Goal: Communication & Community: Share content

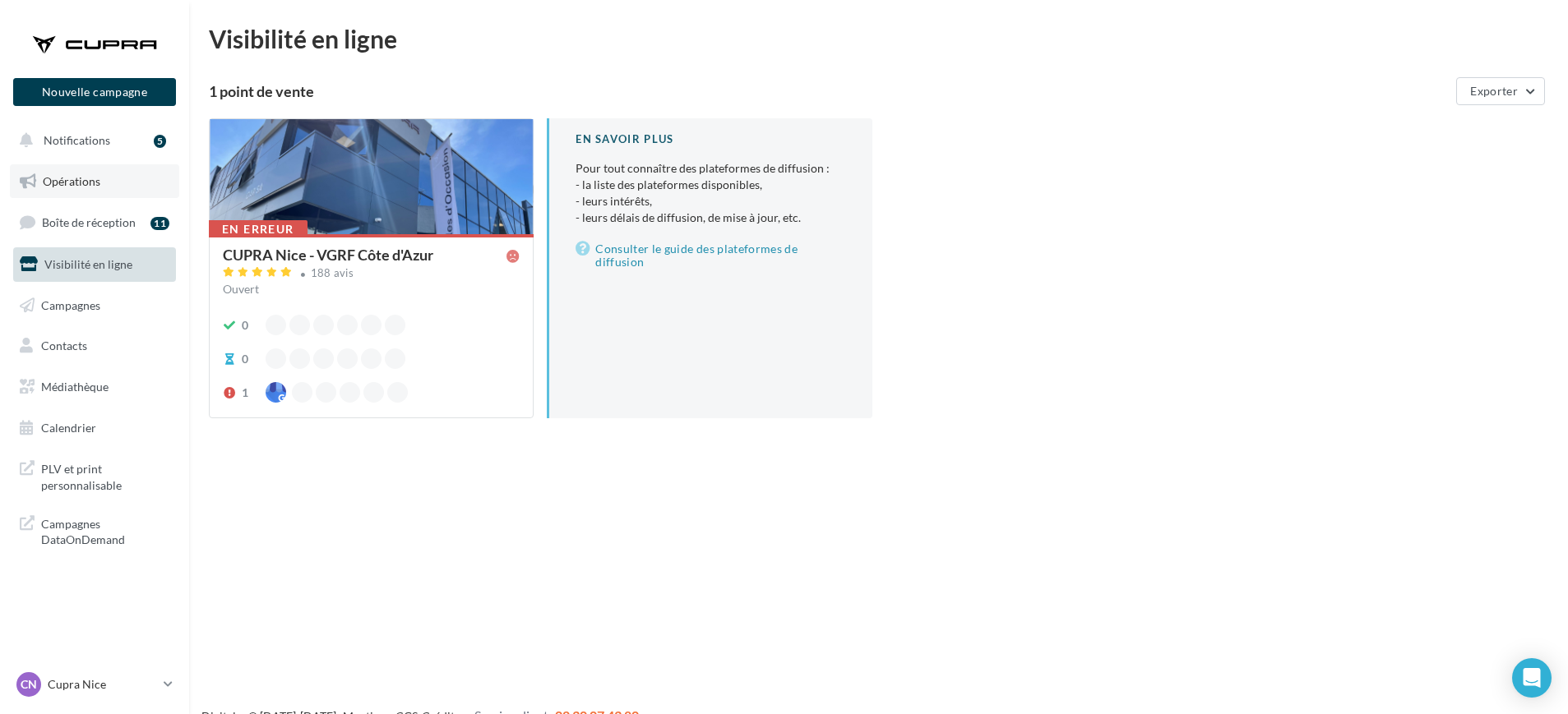
click at [147, 178] on link "Opérations" at bounding box center [95, 182] width 169 height 35
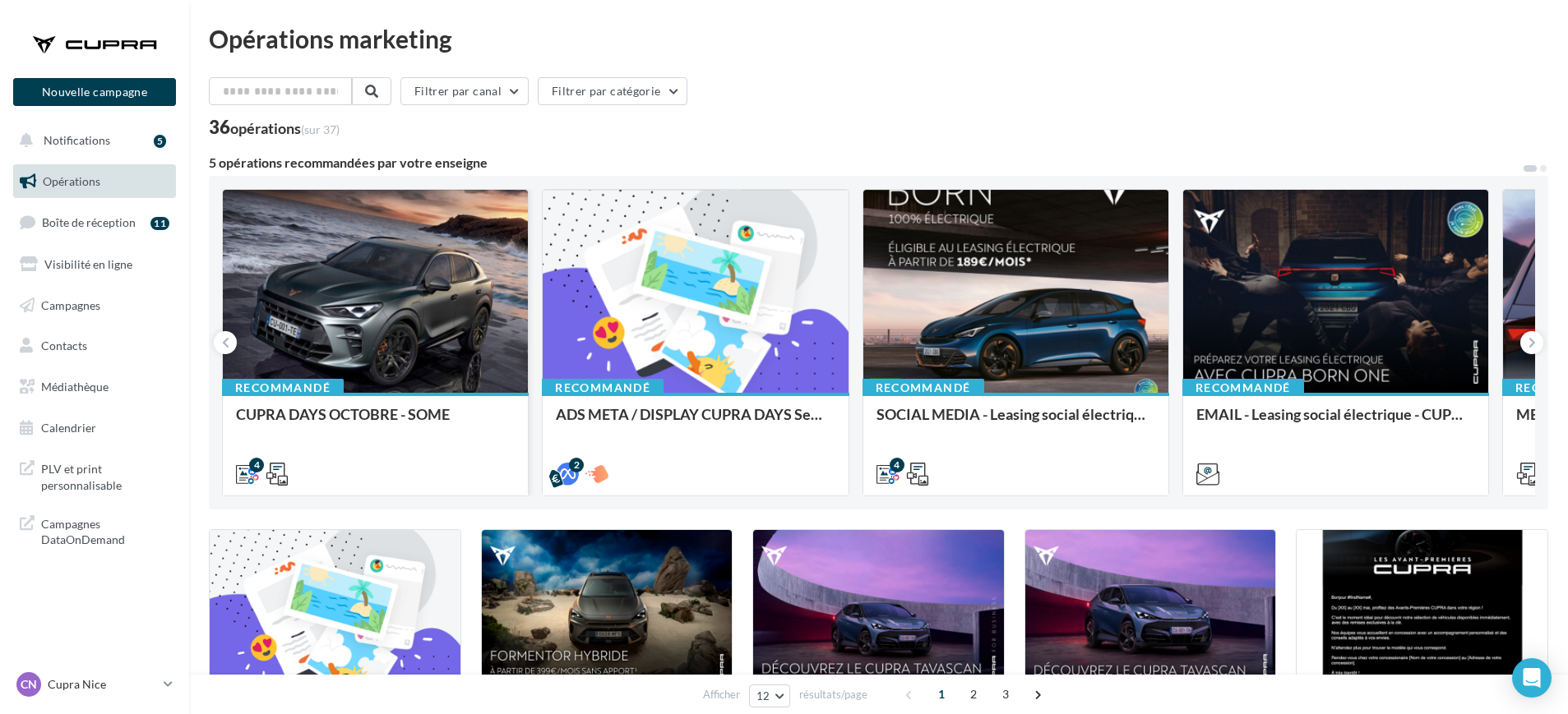
click at [414, 335] on div at bounding box center [375, 292] width 305 height 205
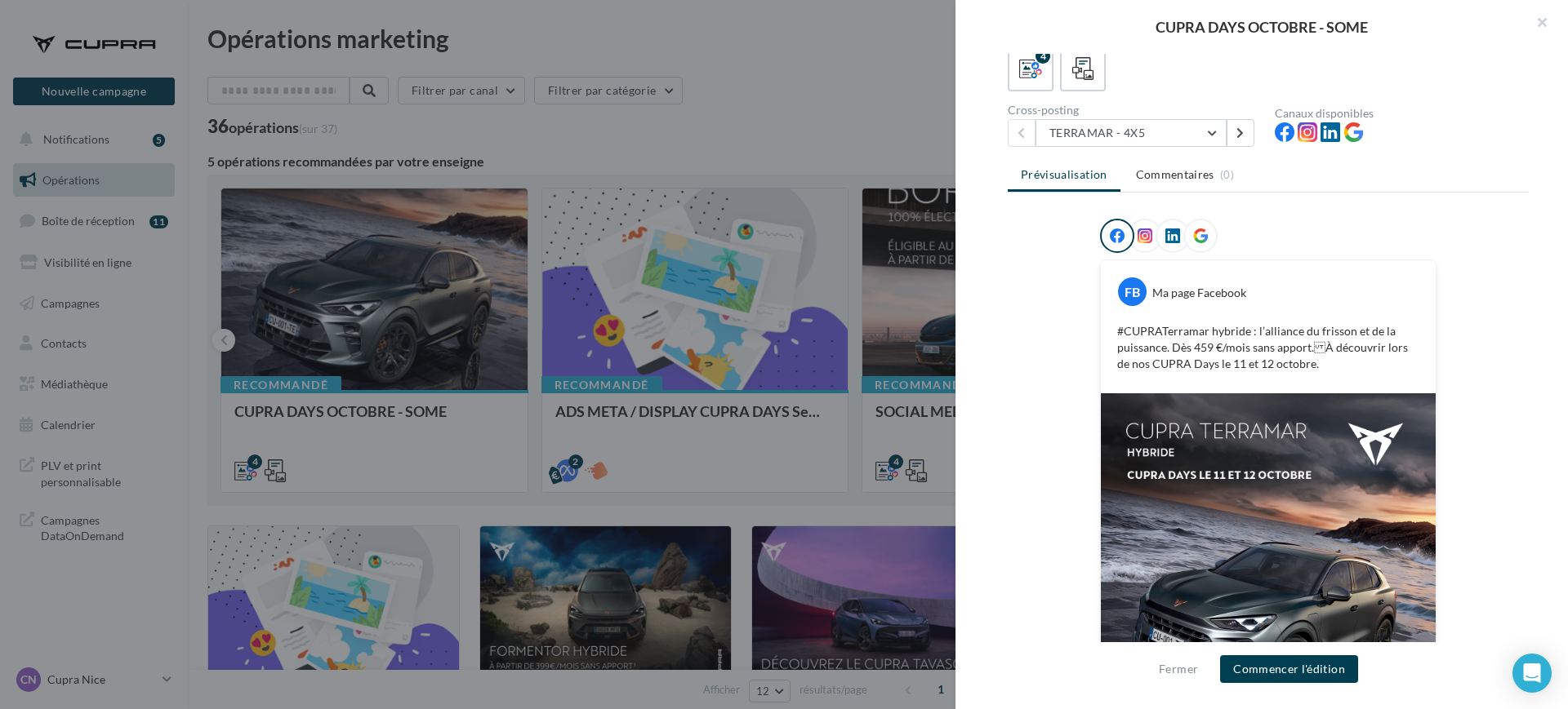
scroll to position [102, 0]
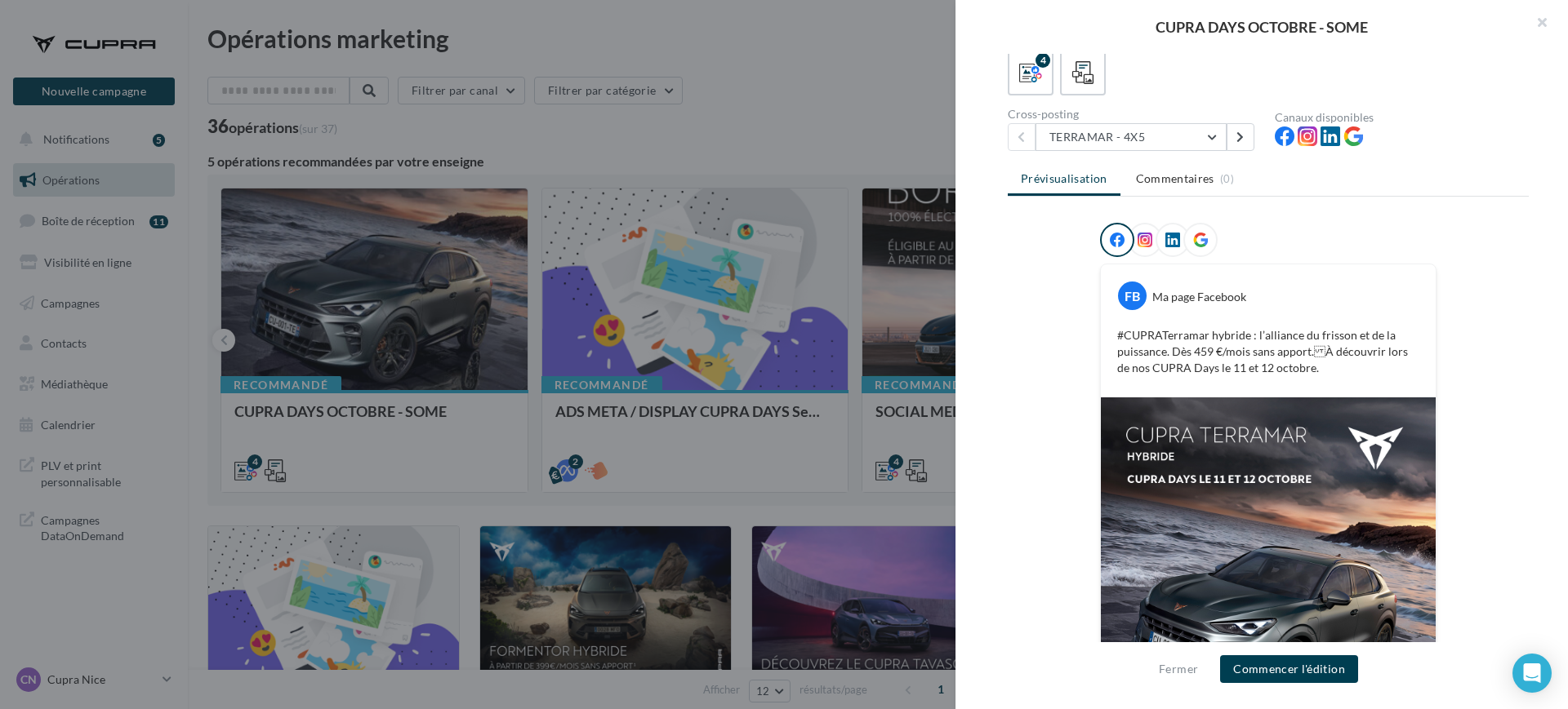
click at [694, 338] on div at bounding box center [784, 354] width 1568 height 709
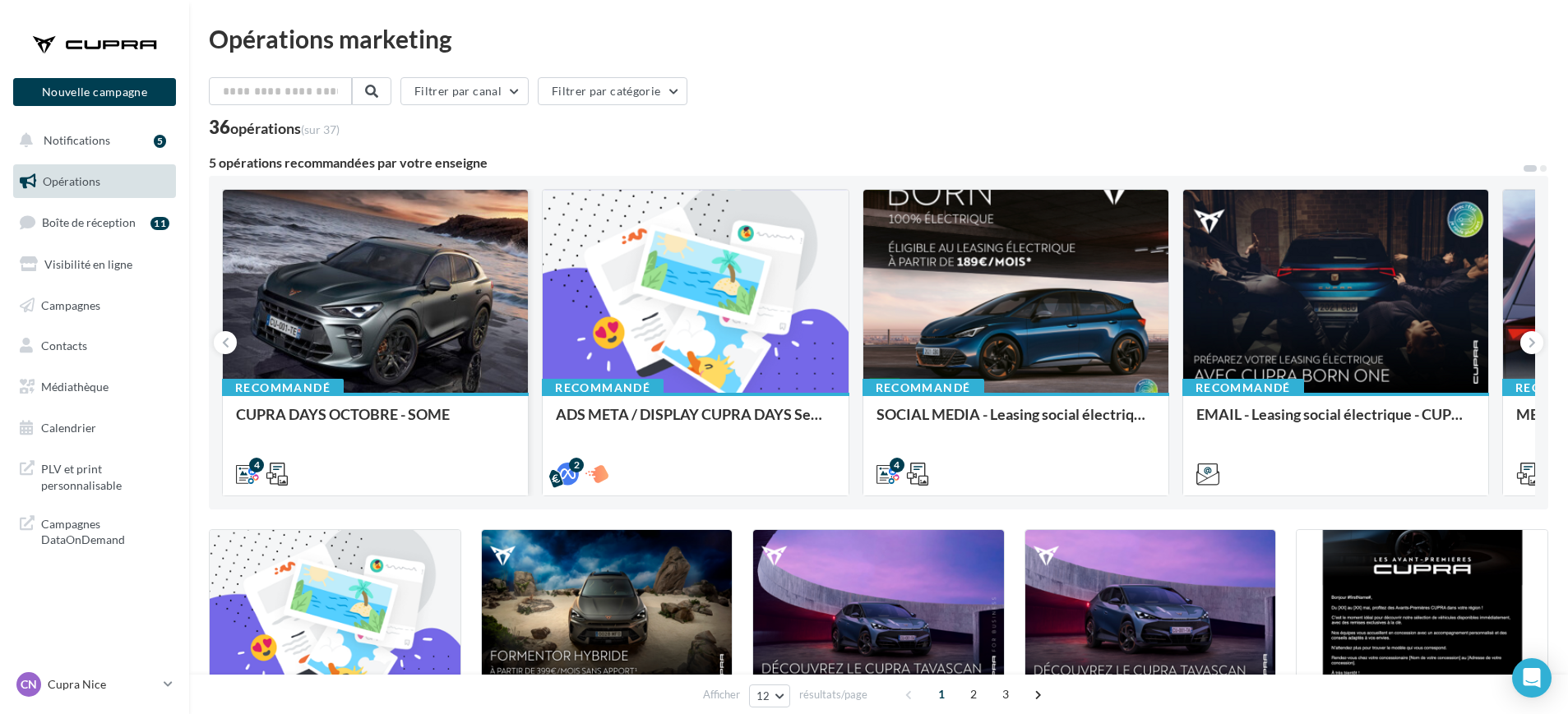
click at [350, 271] on div at bounding box center [375, 292] width 305 height 205
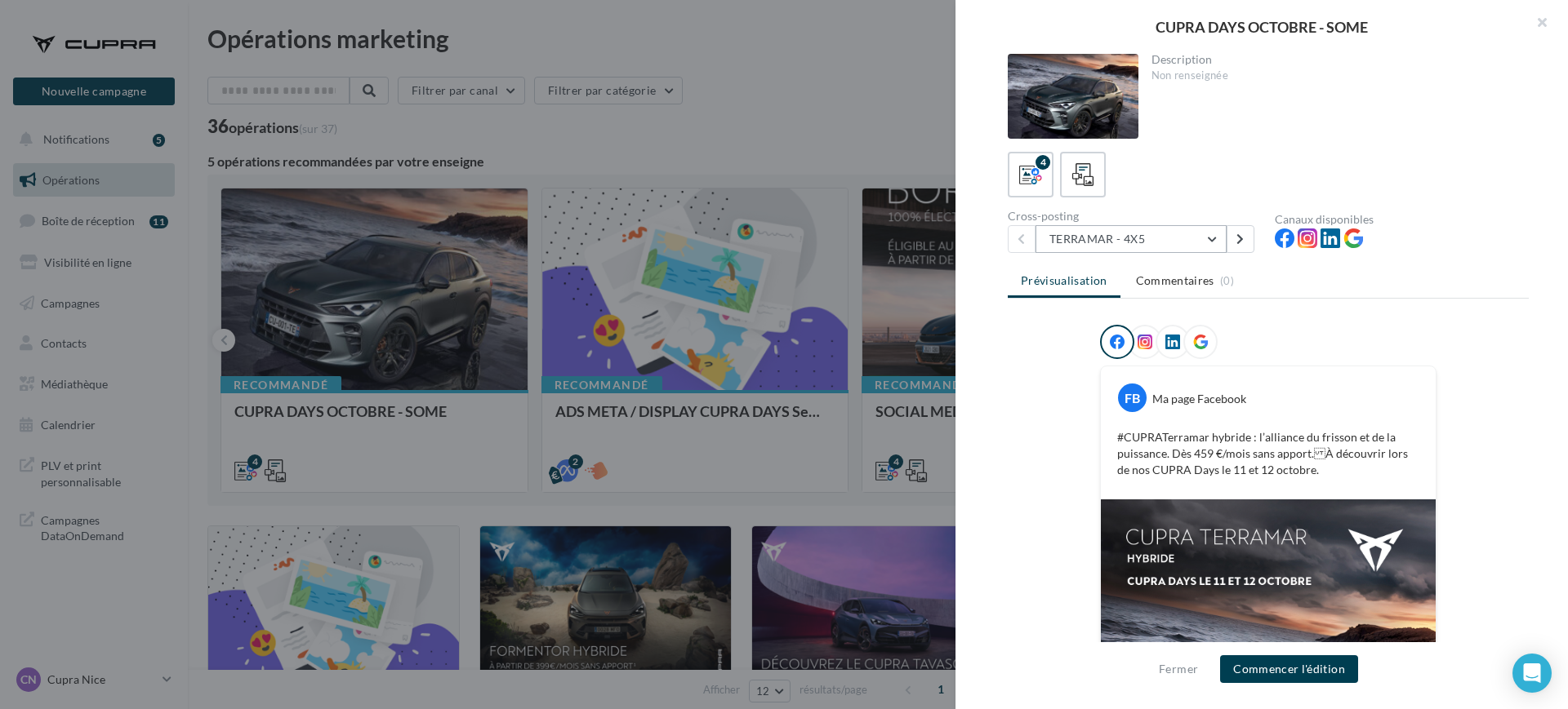
click at [1134, 238] on button "TERRAMAR - 4X5" at bounding box center [1131, 238] width 191 height 28
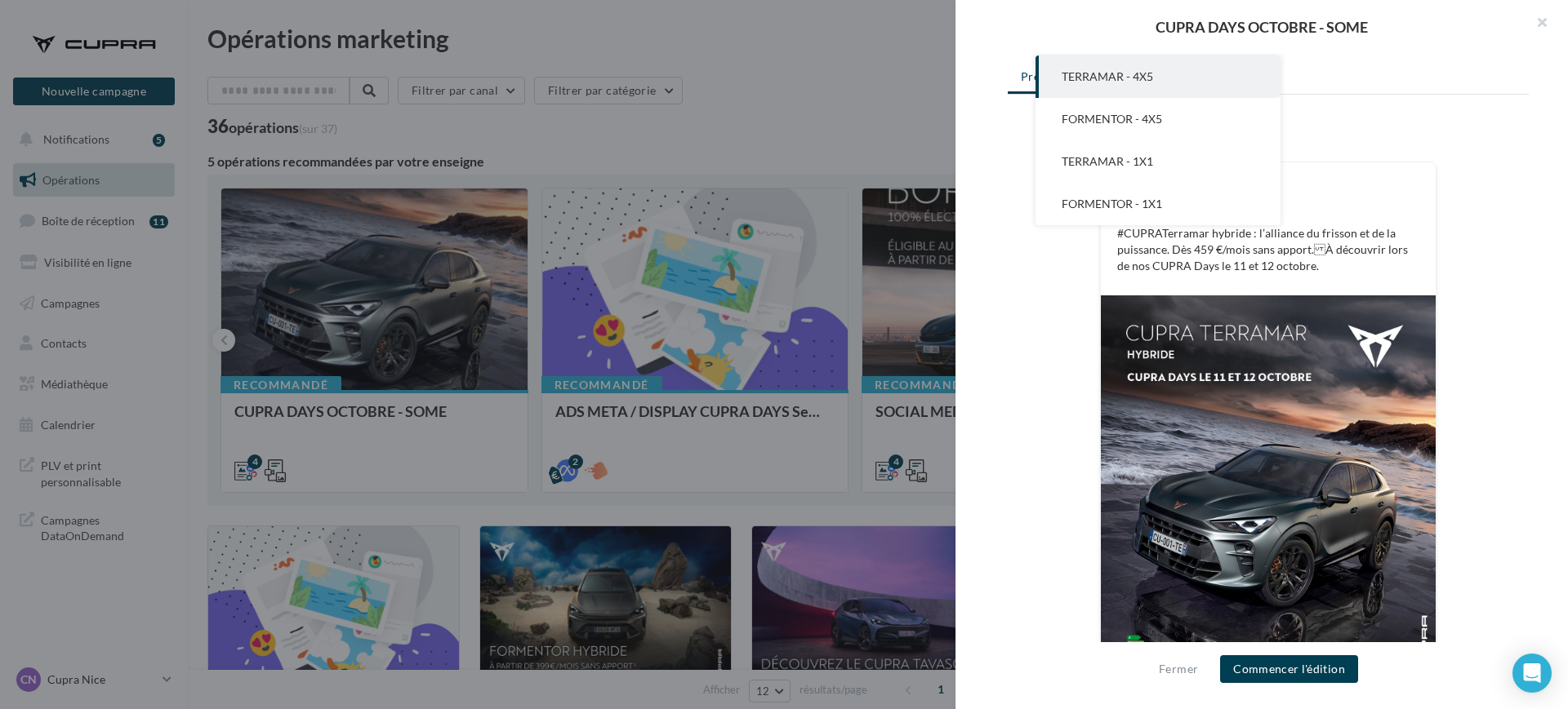
scroll to position [283, 0]
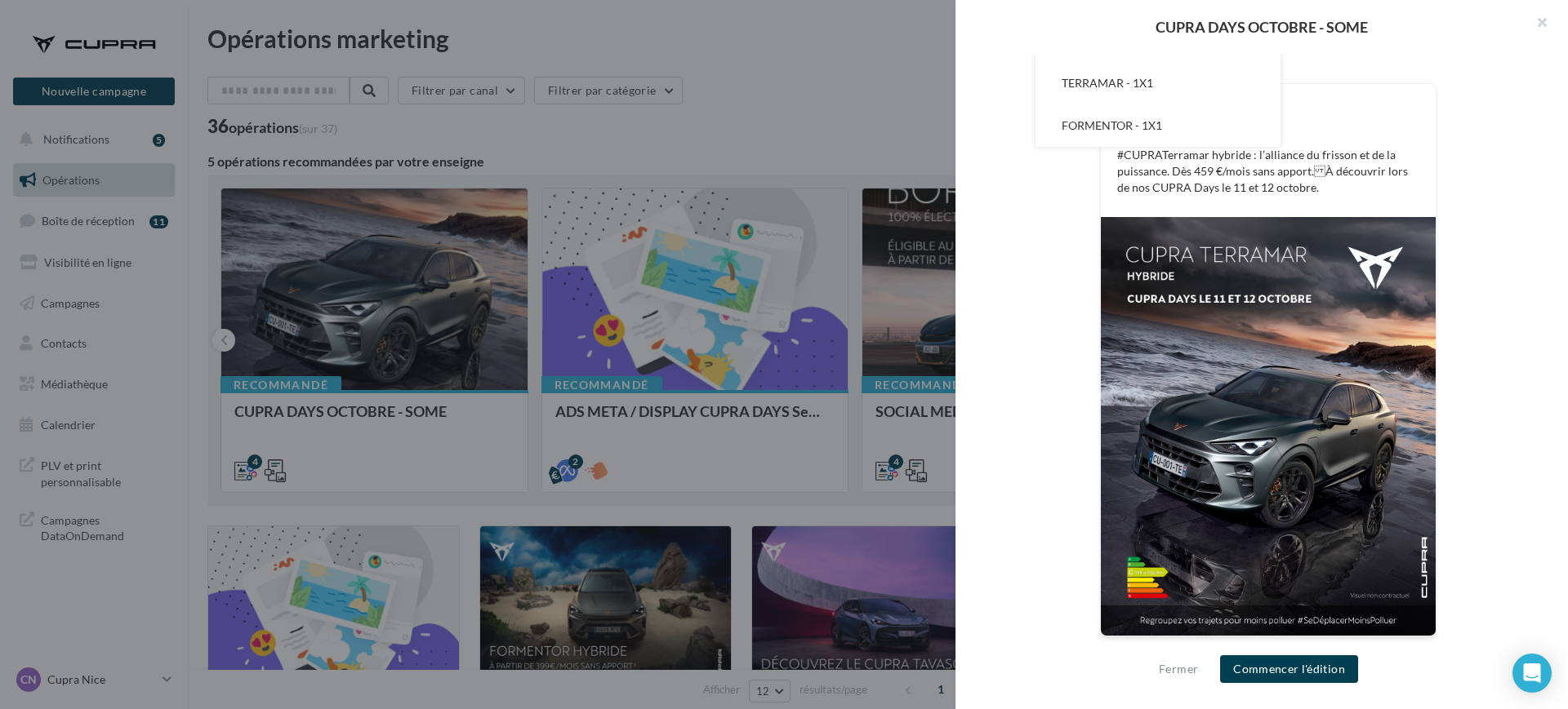
click at [1369, 182] on p "#CUPRATerramar hybride : l’alliance du frisson et de la puissance. Dès 459 €/mo…" at bounding box center [1268, 172] width 302 height 49
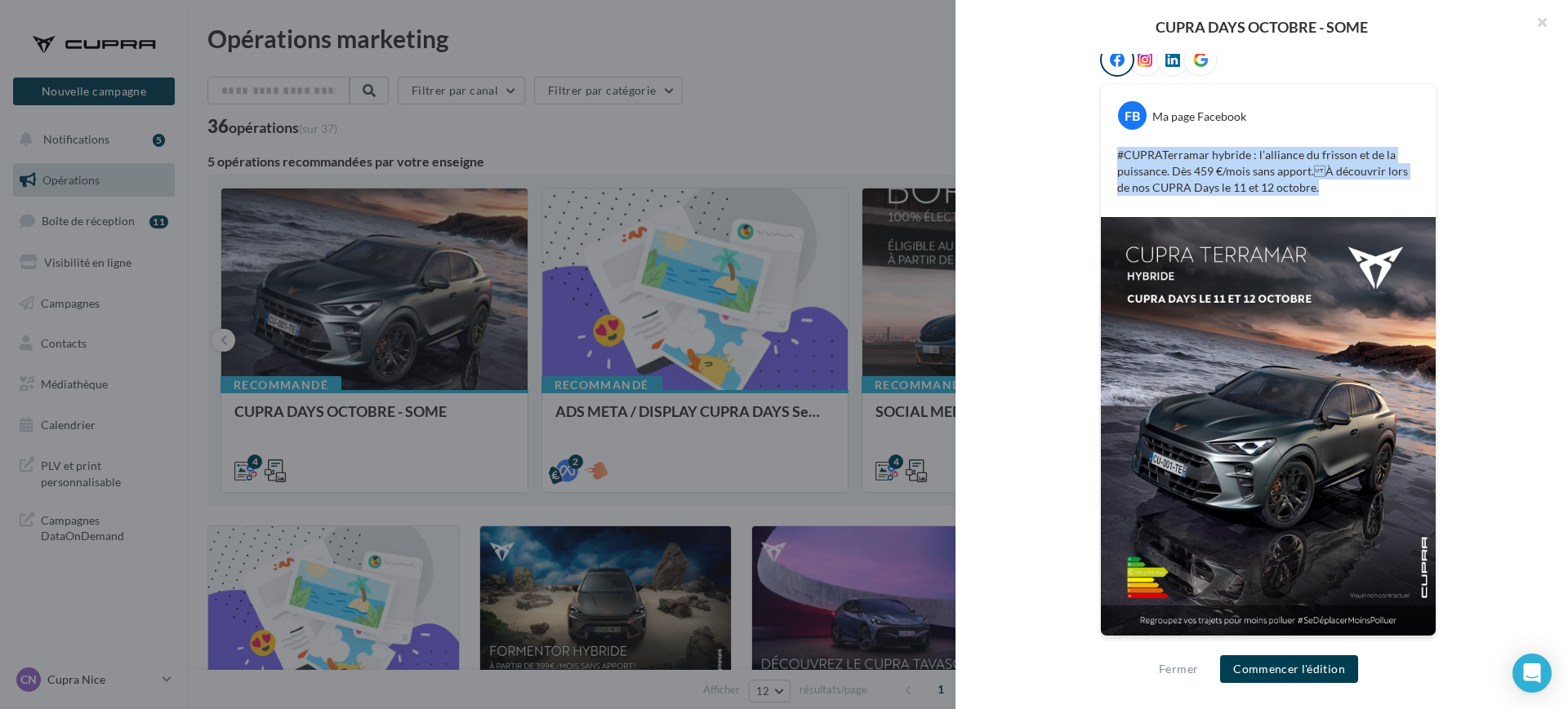
drag, startPoint x: 1336, startPoint y: 194, endPoint x: 1087, endPoint y: 149, distance: 253.0
click at [1087, 149] on div "FB Ma page Facebook #CUPRATerramar hybride : l’alliance du frisson et de la pui…" at bounding box center [1268, 350] width 521 height 614
copy p "#CUPRATerramar hybride : l’alliance du frisson et de la puissance. Dès 459 €/mo…"
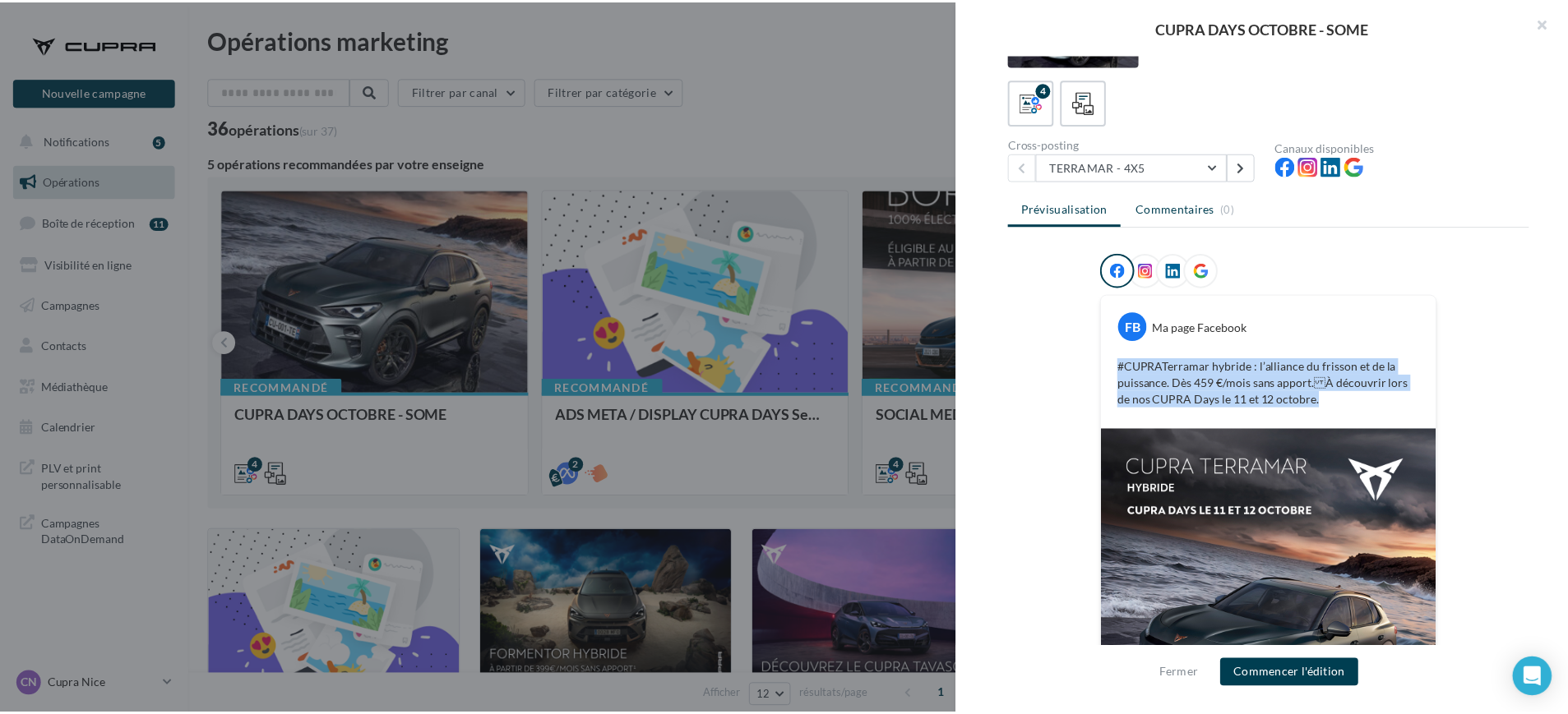
scroll to position [0, 0]
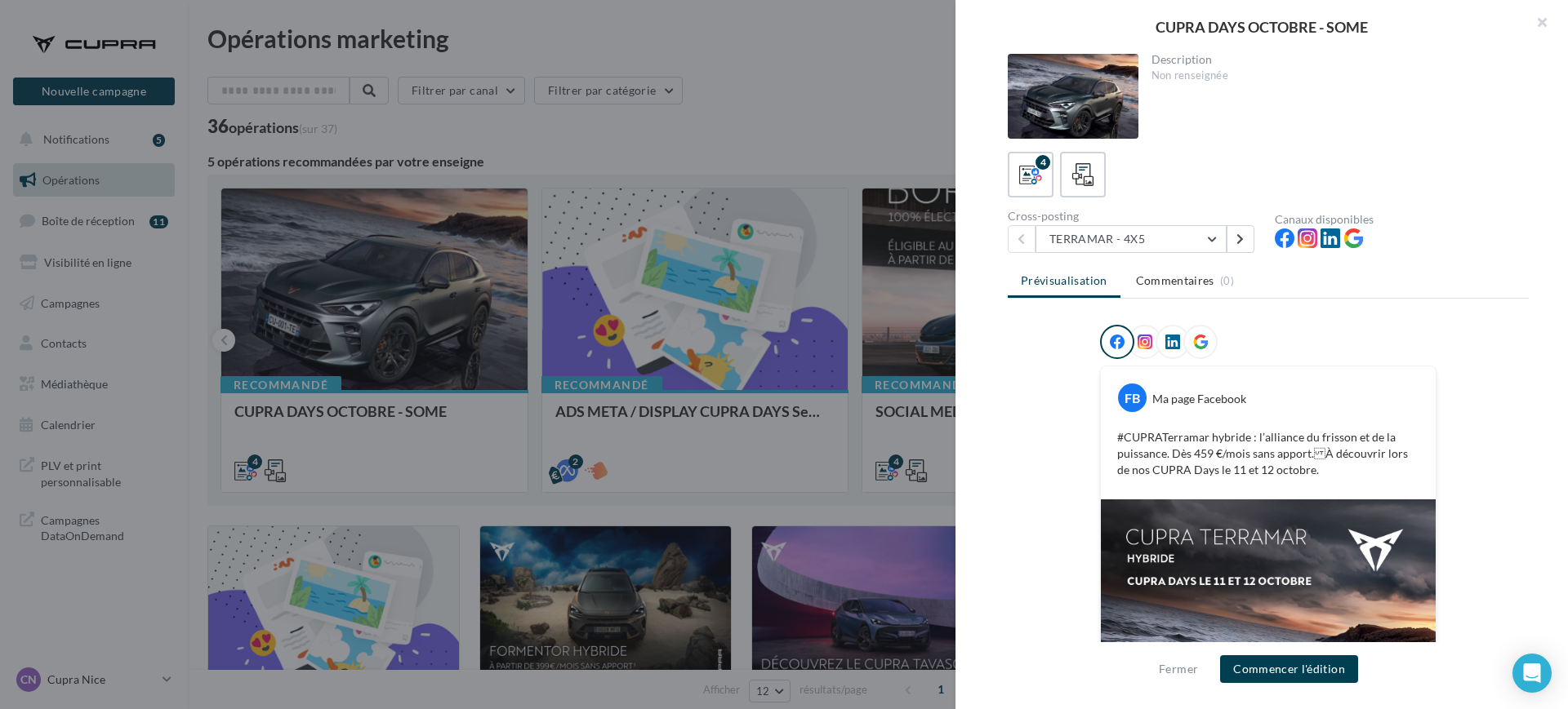
click at [1174, 259] on div "Description Non renseignée 4 Cross-posting TERRAMAR - 4X5 TERRAMAR - 4X5 FORMEN…" at bounding box center [1268, 356] width 625 height 603
click at [1169, 227] on button "TERRAMAR - 4X5" at bounding box center [1131, 238] width 191 height 28
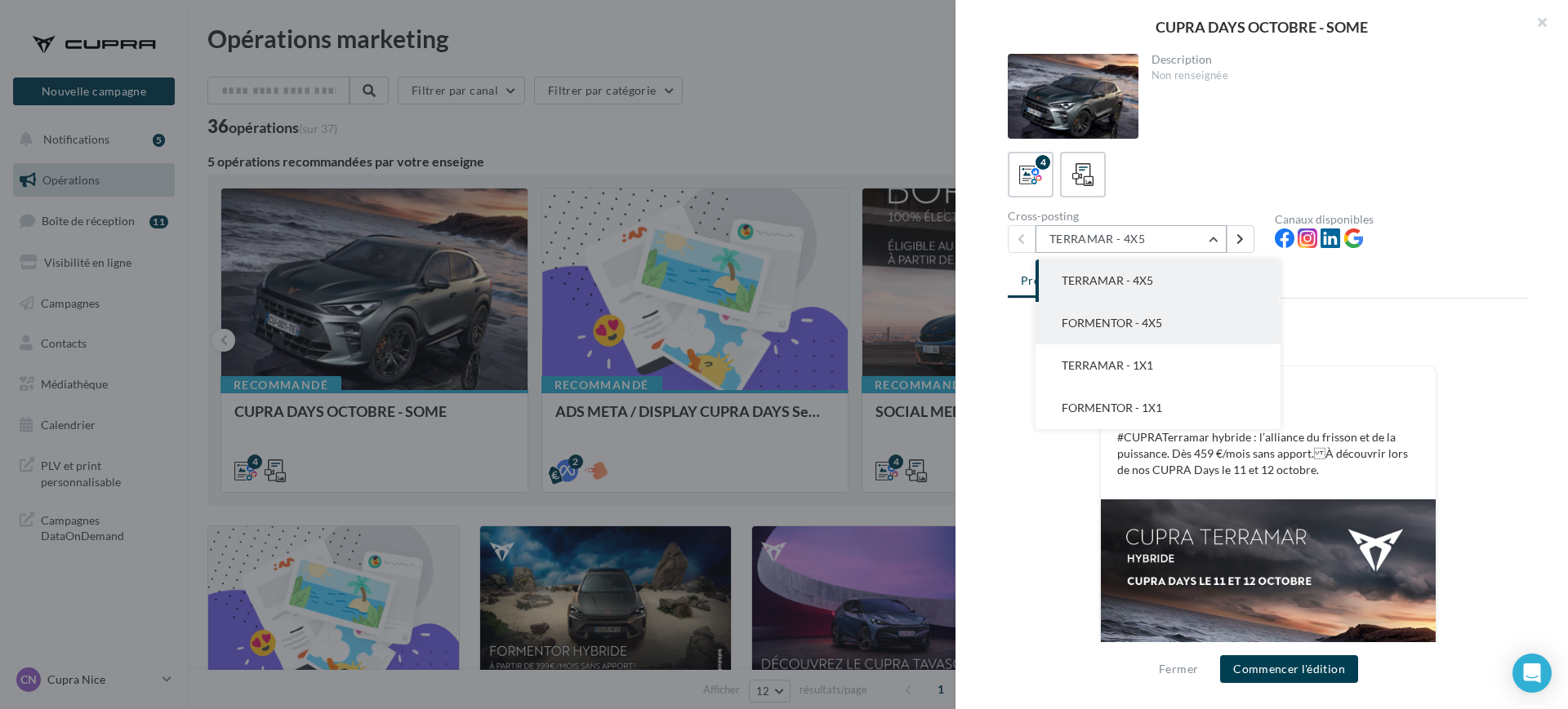
click at [1122, 328] on span "FORMENTOR - 4X5" at bounding box center [1112, 322] width 100 height 14
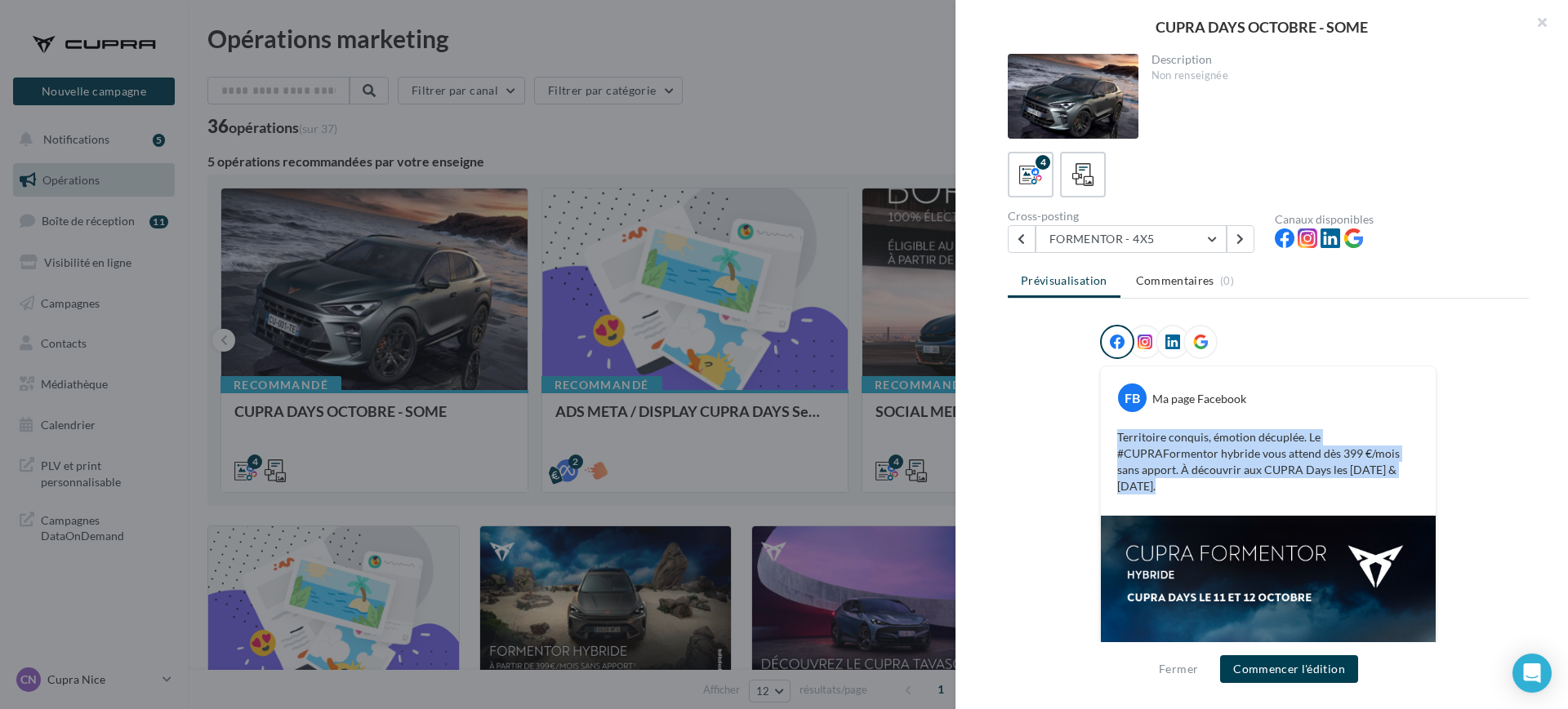
drag, startPoint x: 1330, startPoint y: 464, endPoint x: 1061, endPoint y: 444, distance: 269.7
click at [1061, 444] on div "FB Ma page Facebook Territoire conquis, émotion décuplée. Le #CUPRAFormentor hy…" at bounding box center [1268, 640] width 521 height 631
copy p "Territoire conquis, émotion décuplée. Le #CUPRAFormentor hybride vous attend dè…"
click at [682, 106] on div at bounding box center [784, 354] width 1568 height 709
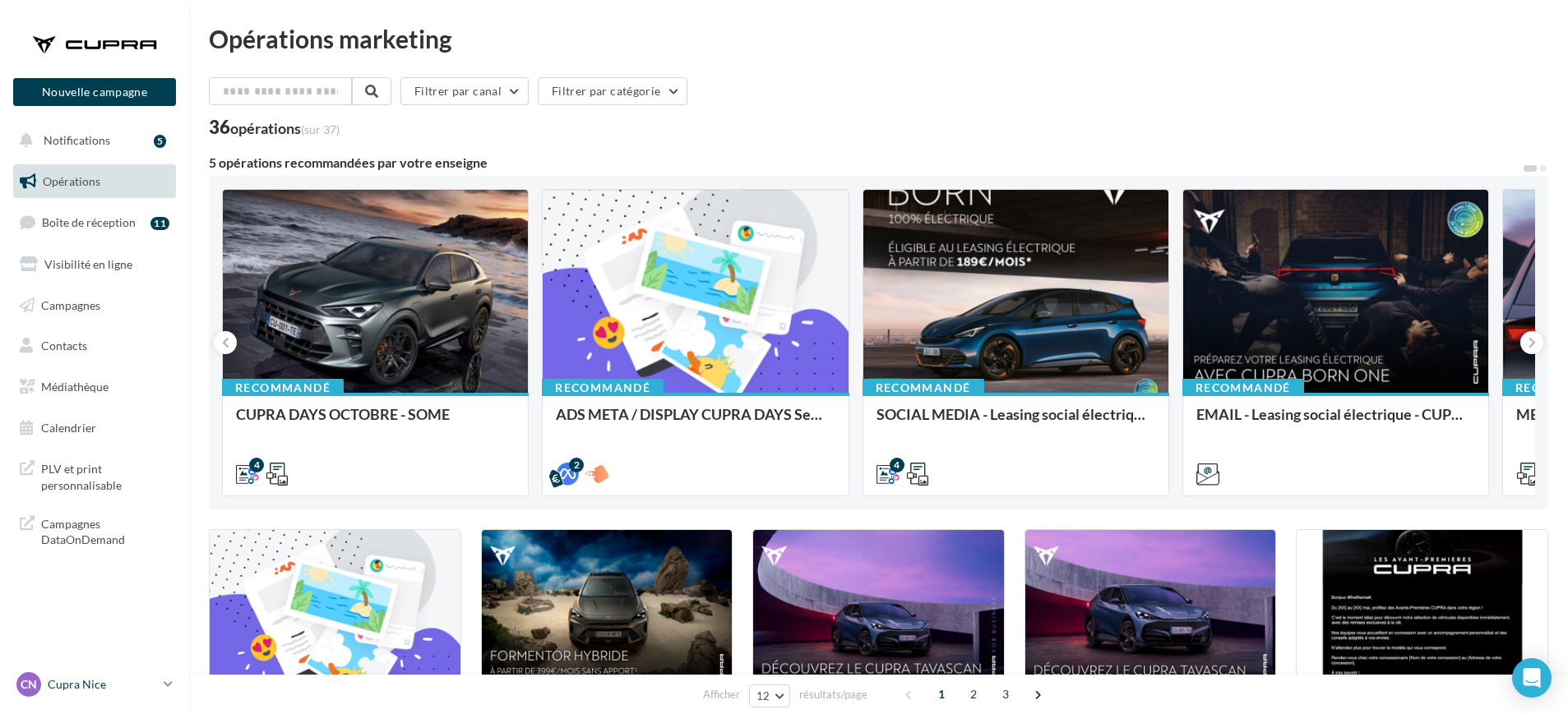
click at [156, 680] on p "Cupra Nice" at bounding box center [102, 685] width 109 height 16
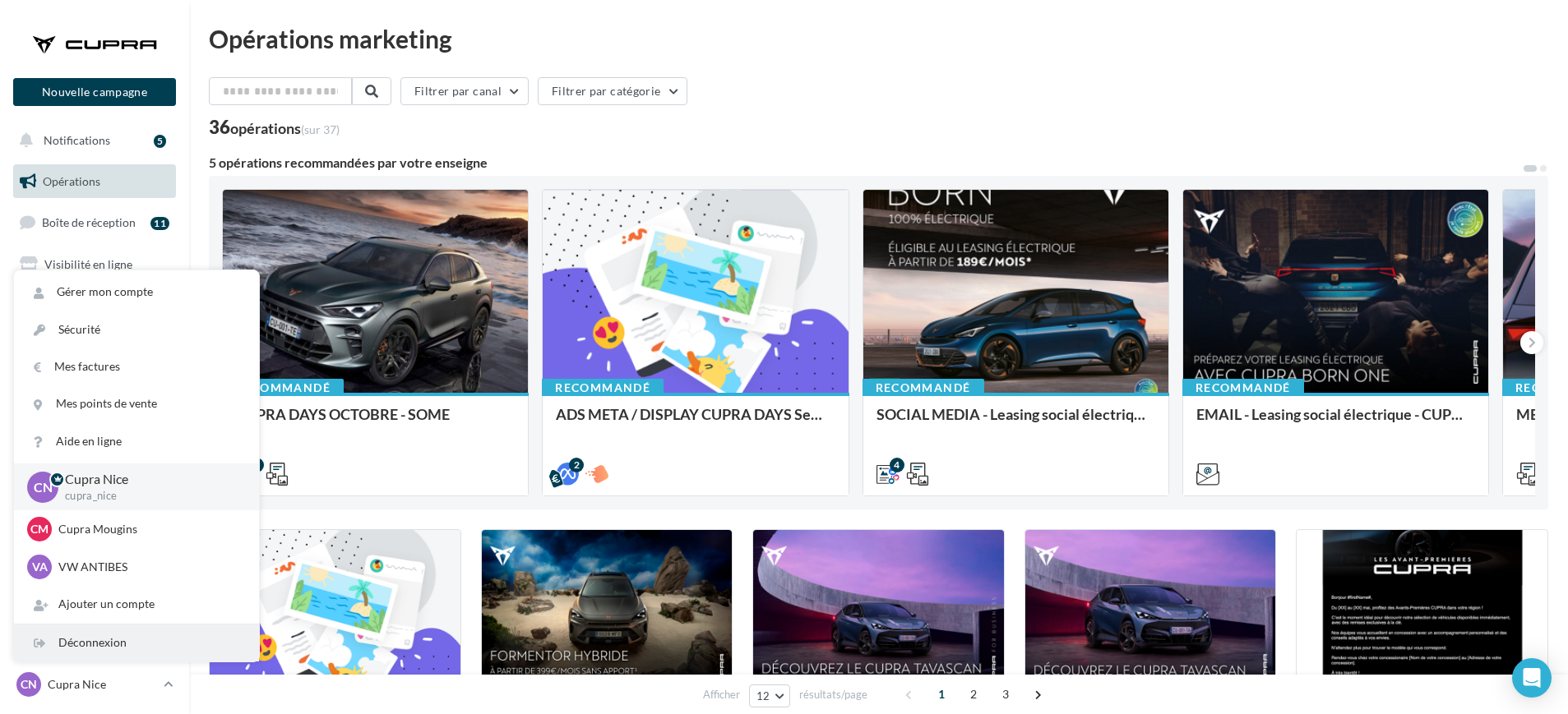
click at [158, 637] on div "Déconnexion" at bounding box center [136, 643] width 245 height 37
